Goal: Entertainment & Leisure: Consume media (video, audio)

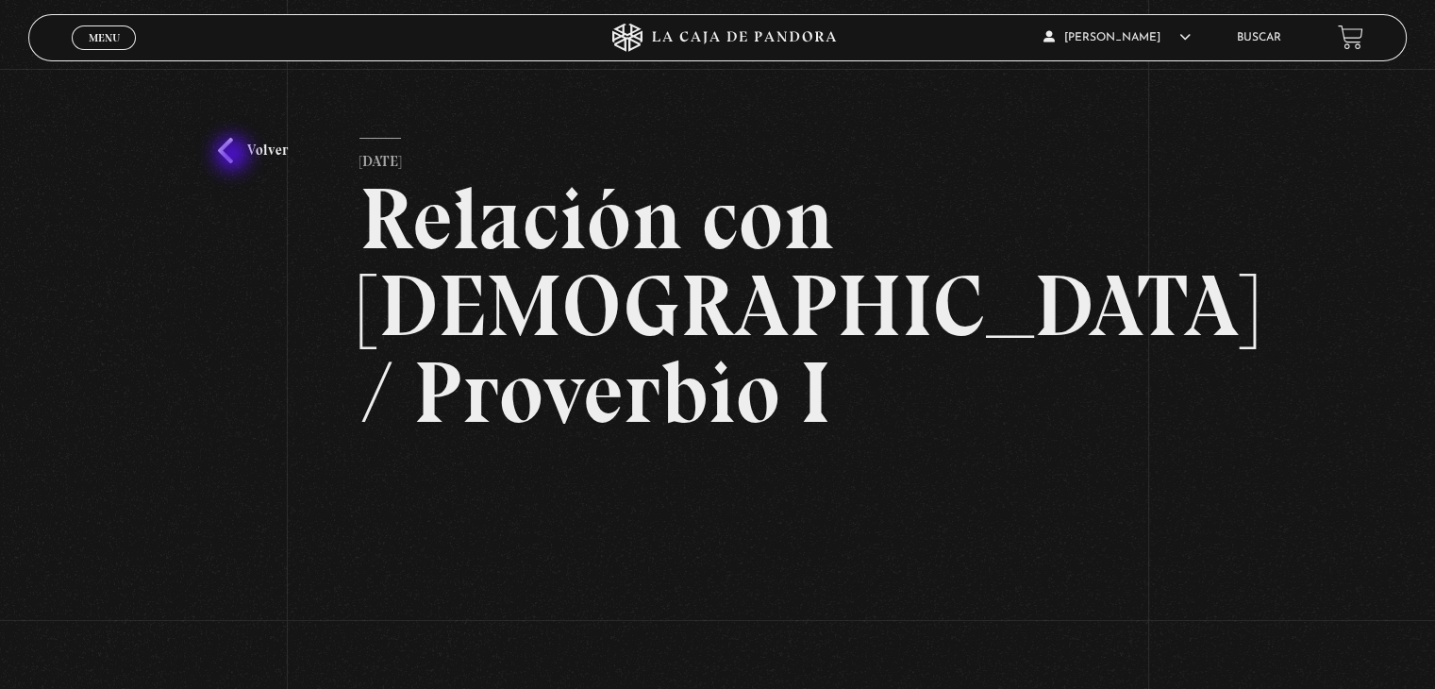
click at [238, 154] on link "Volver" at bounding box center [253, 150] width 70 height 25
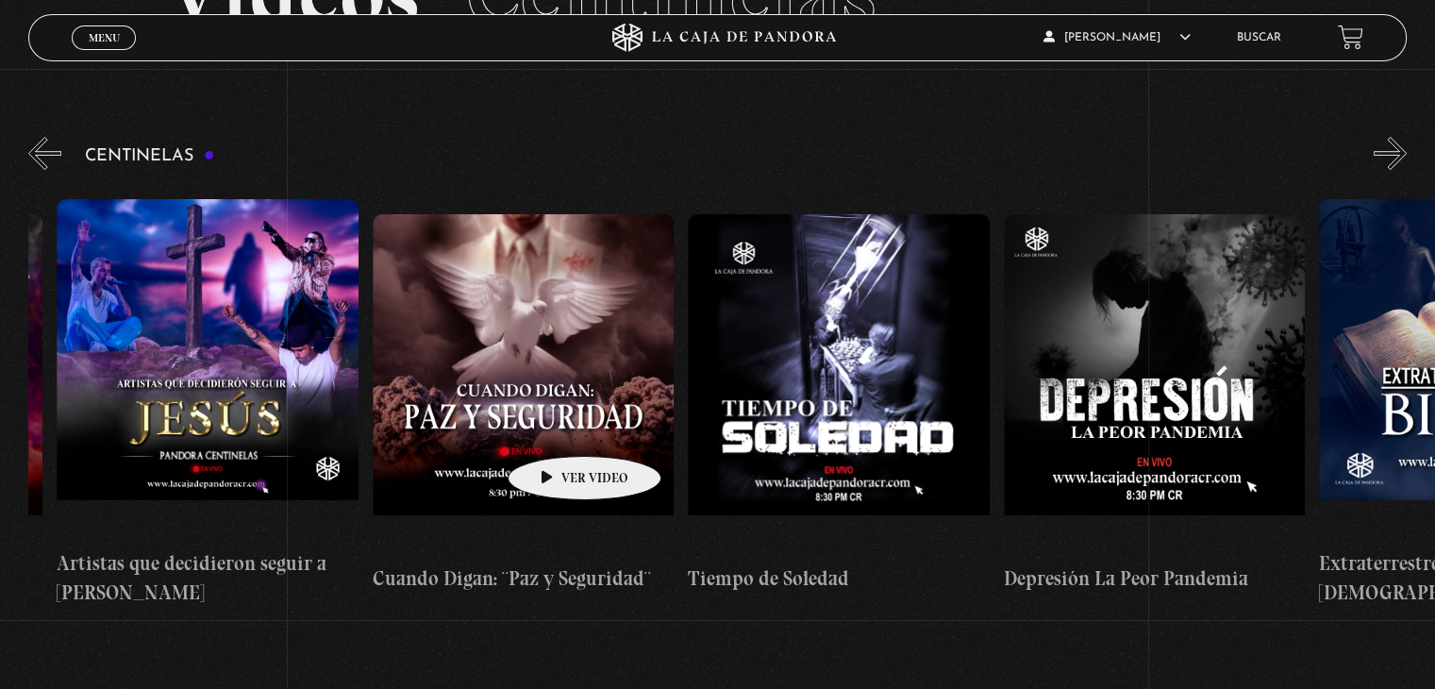
scroll to position [0, 8494]
click at [64, 156] on div "Centinelas" at bounding box center [731, 378] width 1407 height 490
click at [42, 158] on button "«" at bounding box center [44, 153] width 33 height 33
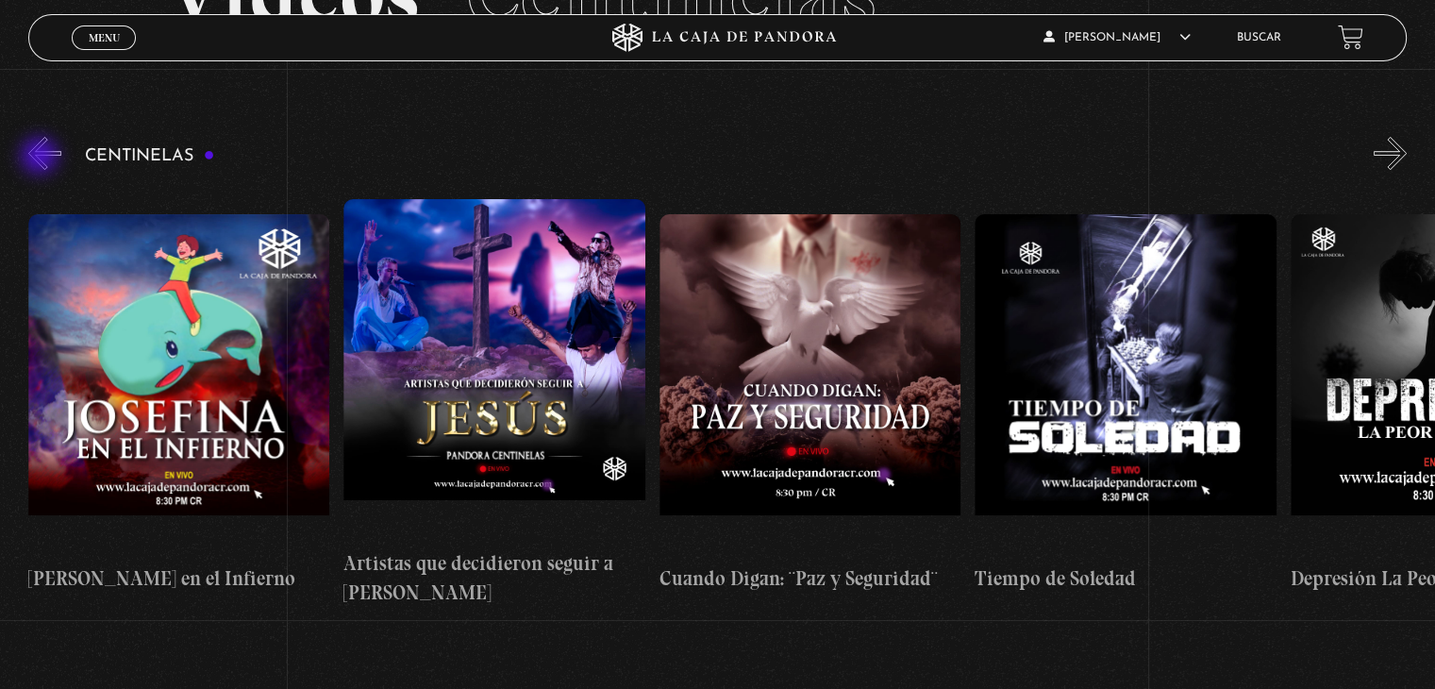
click at [42, 158] on button "«" at bounding box center [44, 153] width 33 height 33
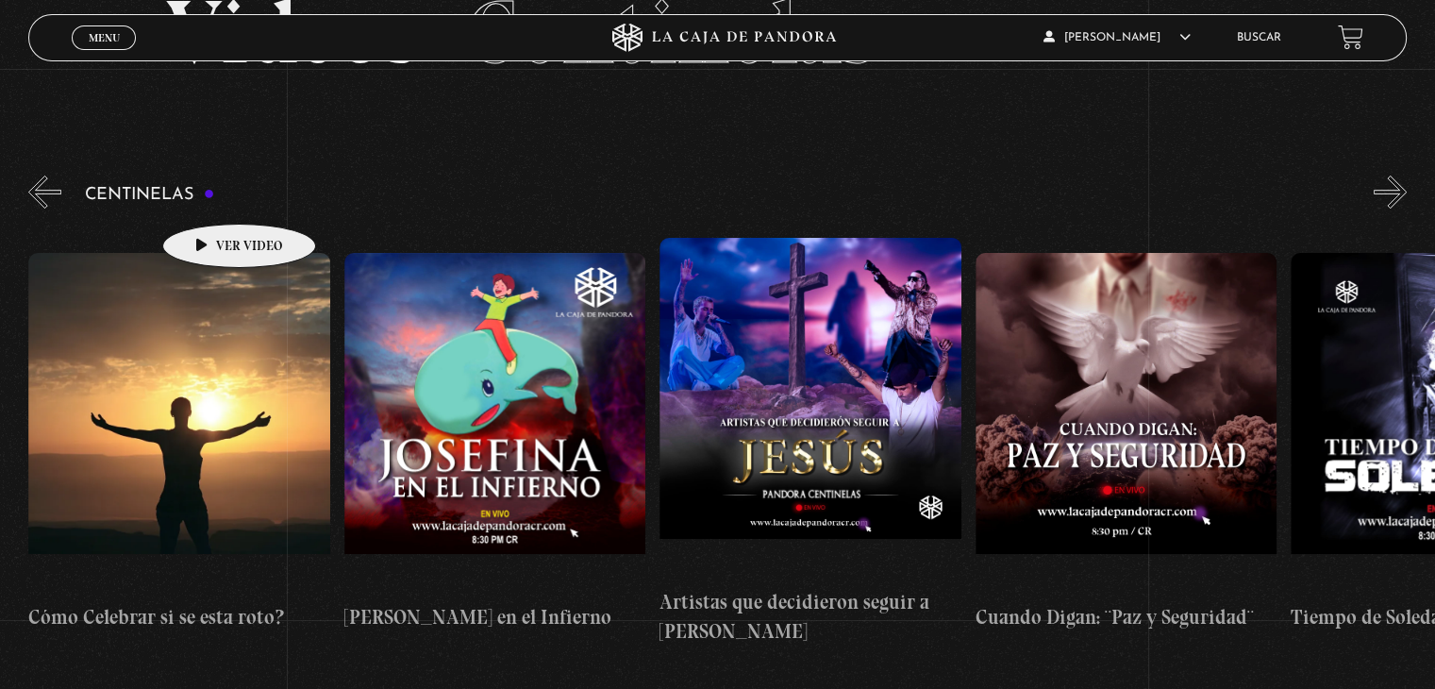
scroll to position [0, 7890]
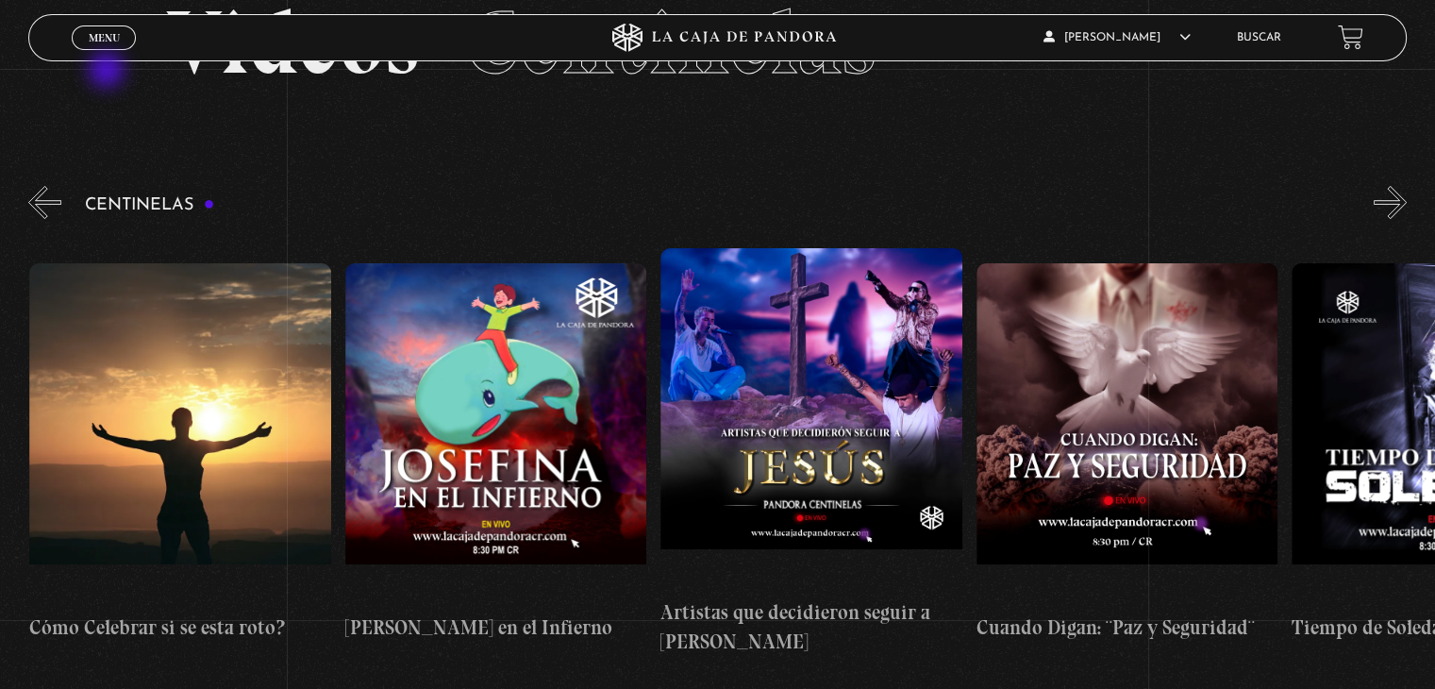
click at [109, 72] on section "Videos Centinelas" at bounding box center [717, 66] width 1435 height 231
click at [93, 40] on span "Menu" at bounding box center [104, 37] width 31 height 11
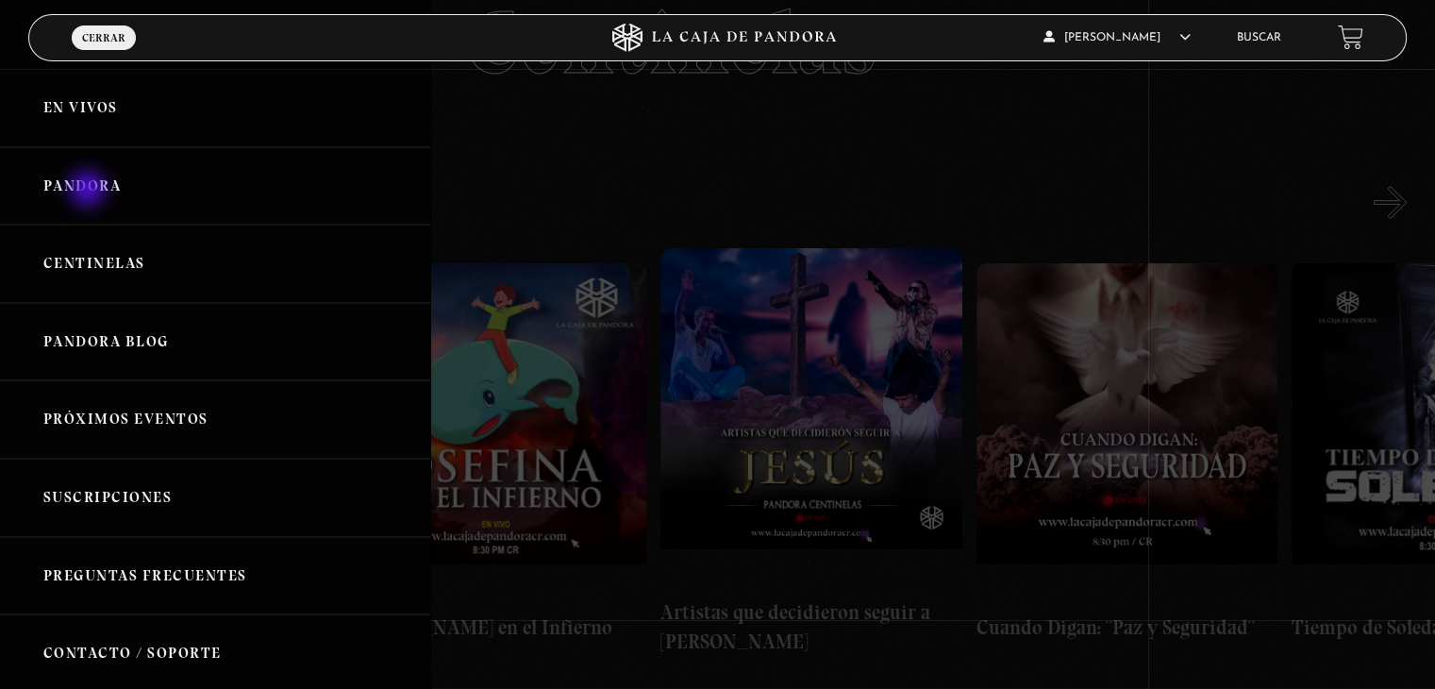
click at [90, 191] on link "Pandora" at bounding box center [215, 186] width 430 height 78
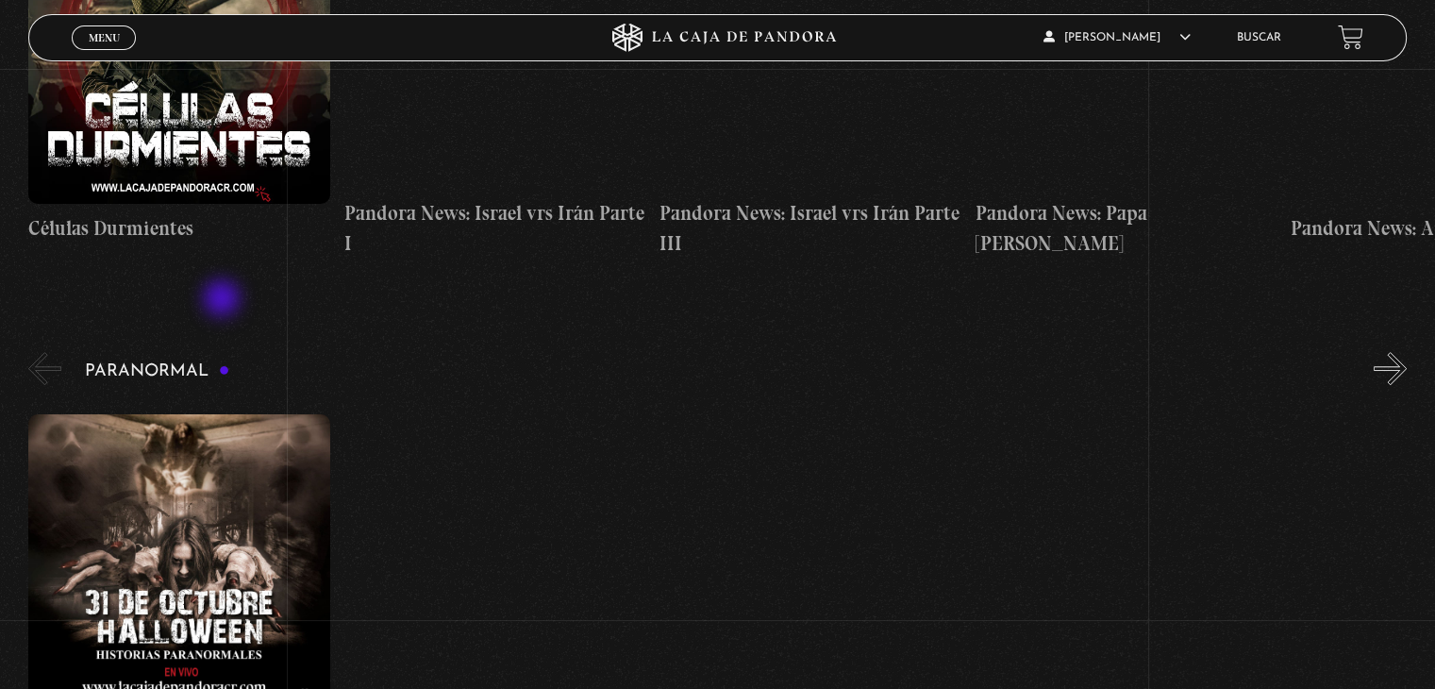
scroll to position [585, 0]
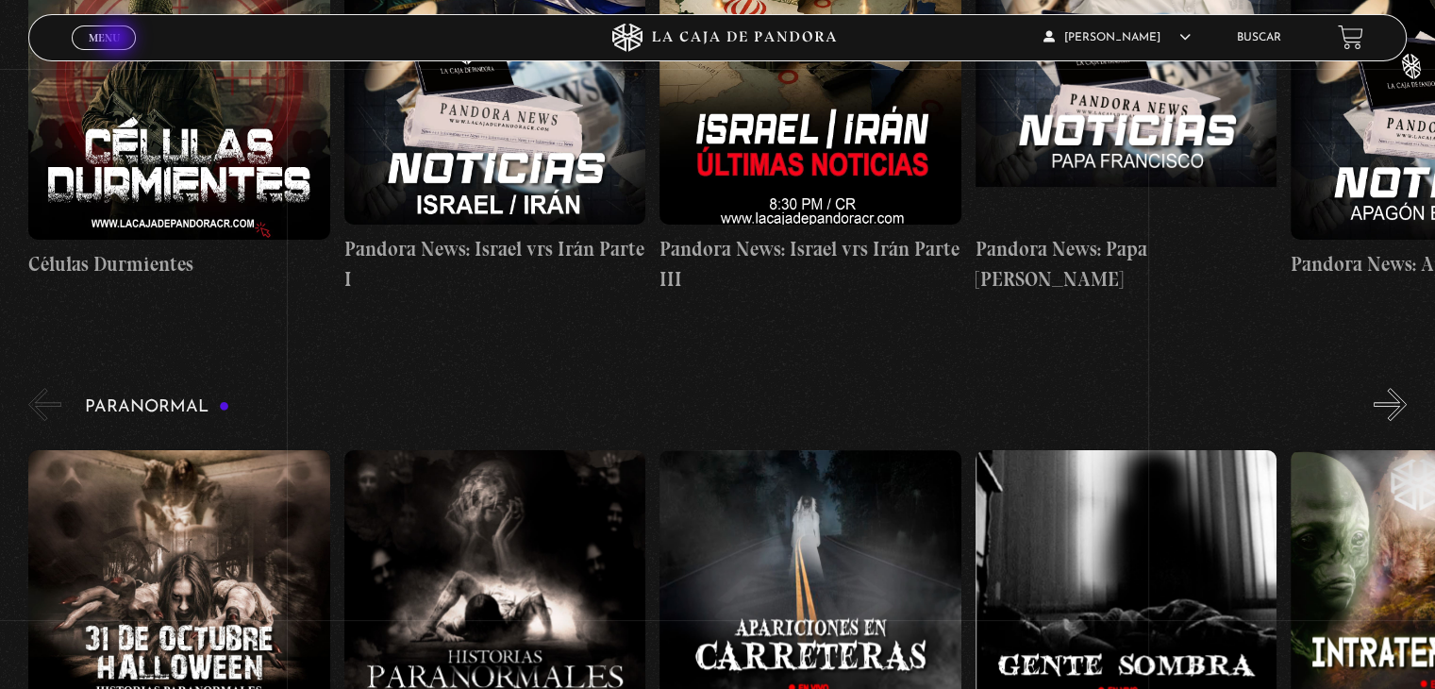
click at [118, 40] on span "Menu" at bounding box center [104, 37] width 31 height 11
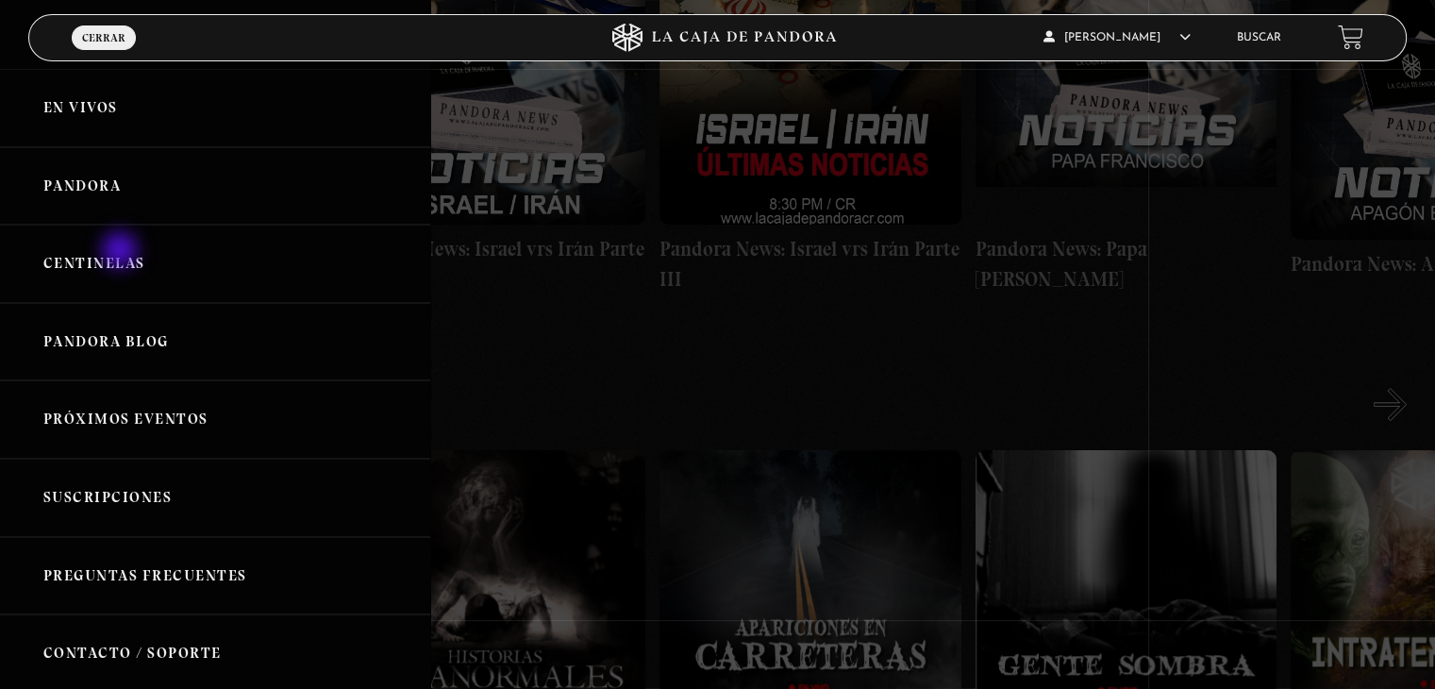
click at [122, 250] on link "Centinelas" at bounding box center [215, 264] width 430 height 78
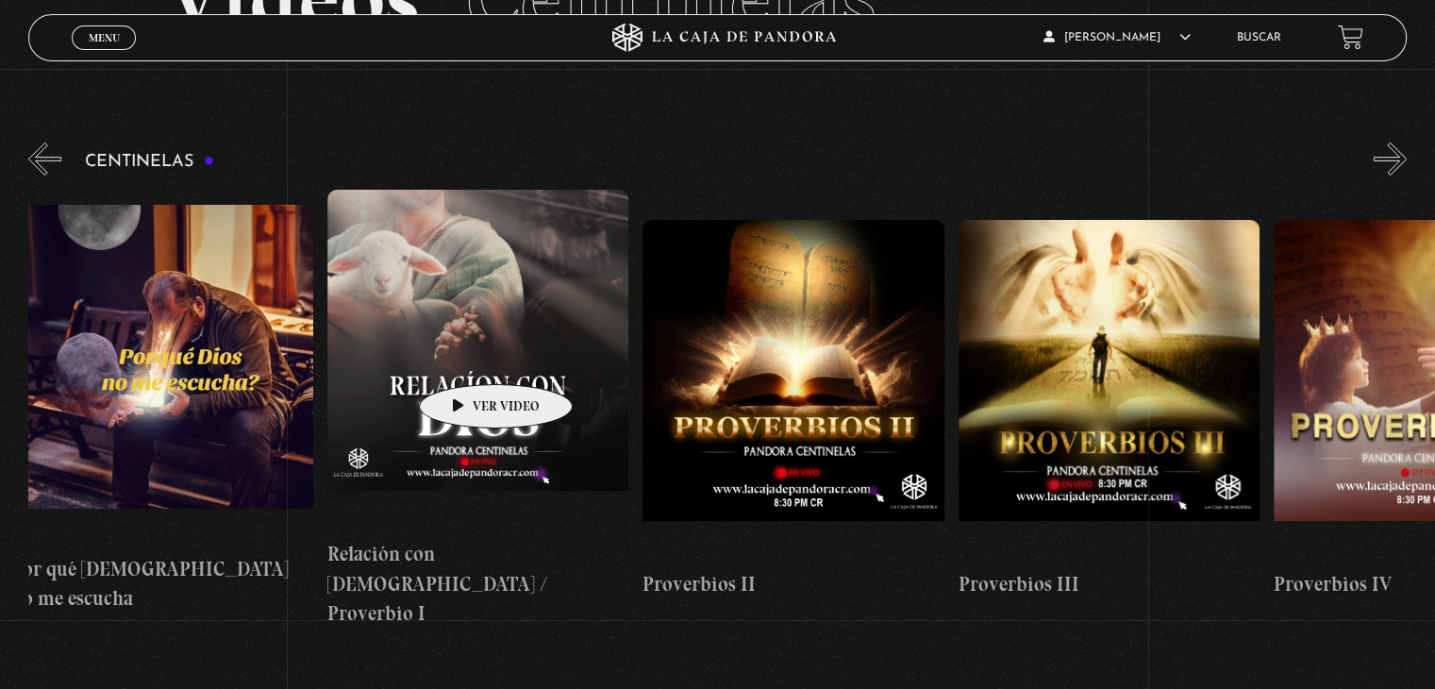
scroll to position [0, 872]
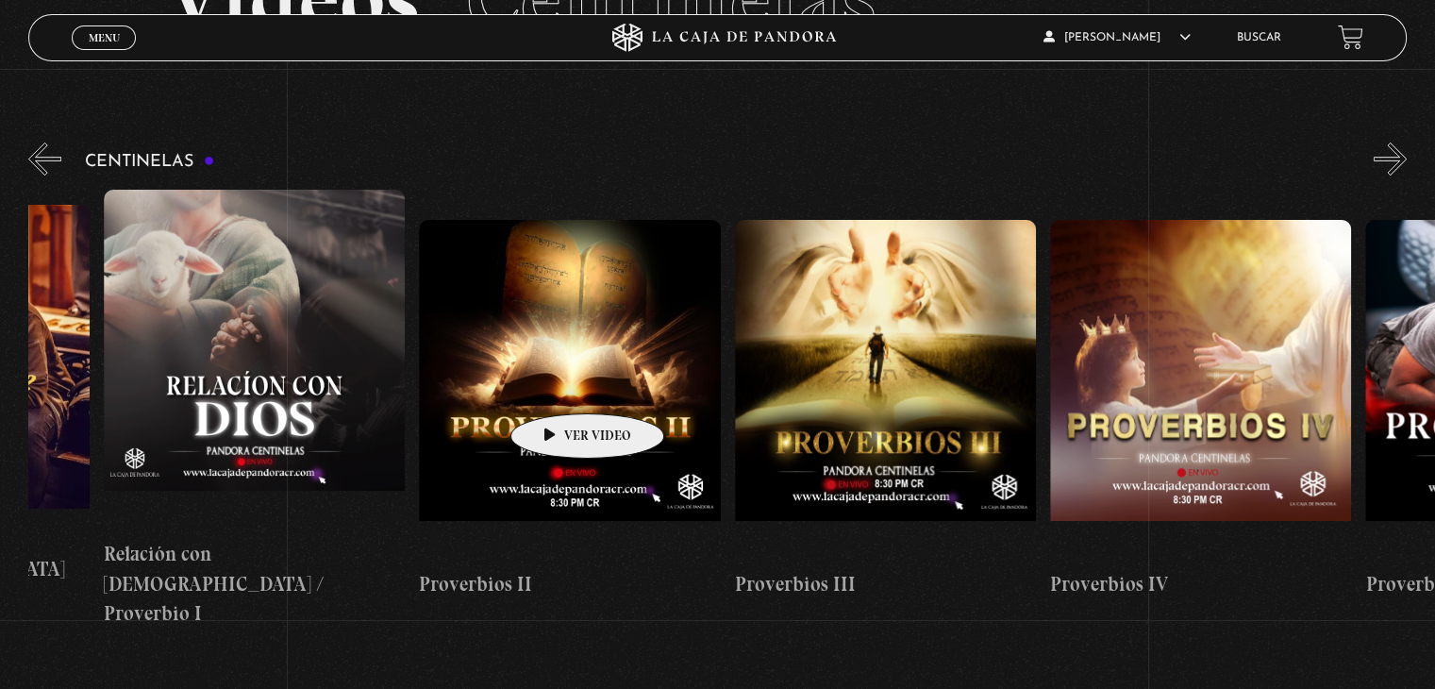
click at [562, 385] on figure at bounding box center [569, 390] width 301 height 340
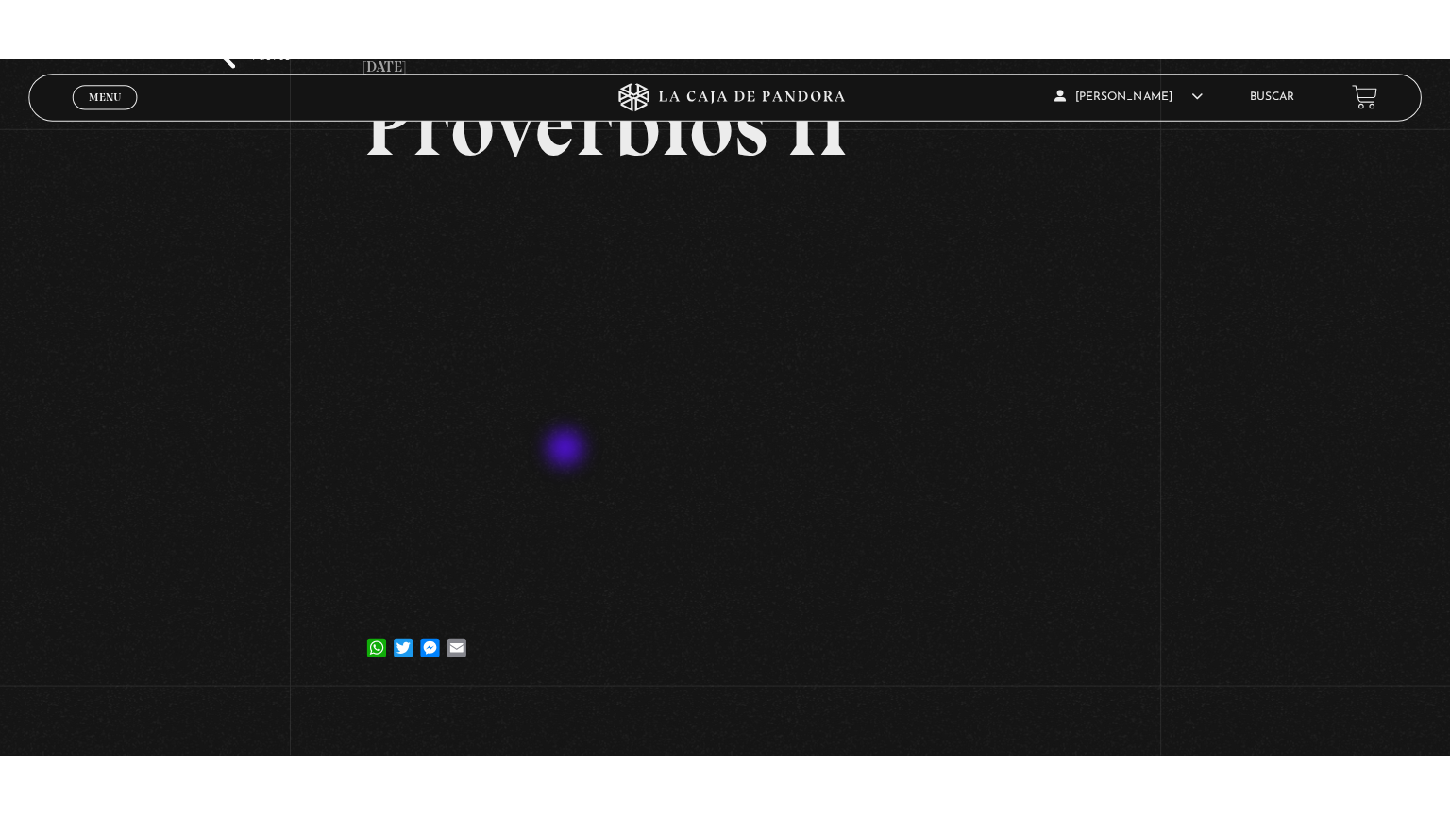
scroll to position [155, 0]
